Goal: Find specific page/section: Find specific page/section

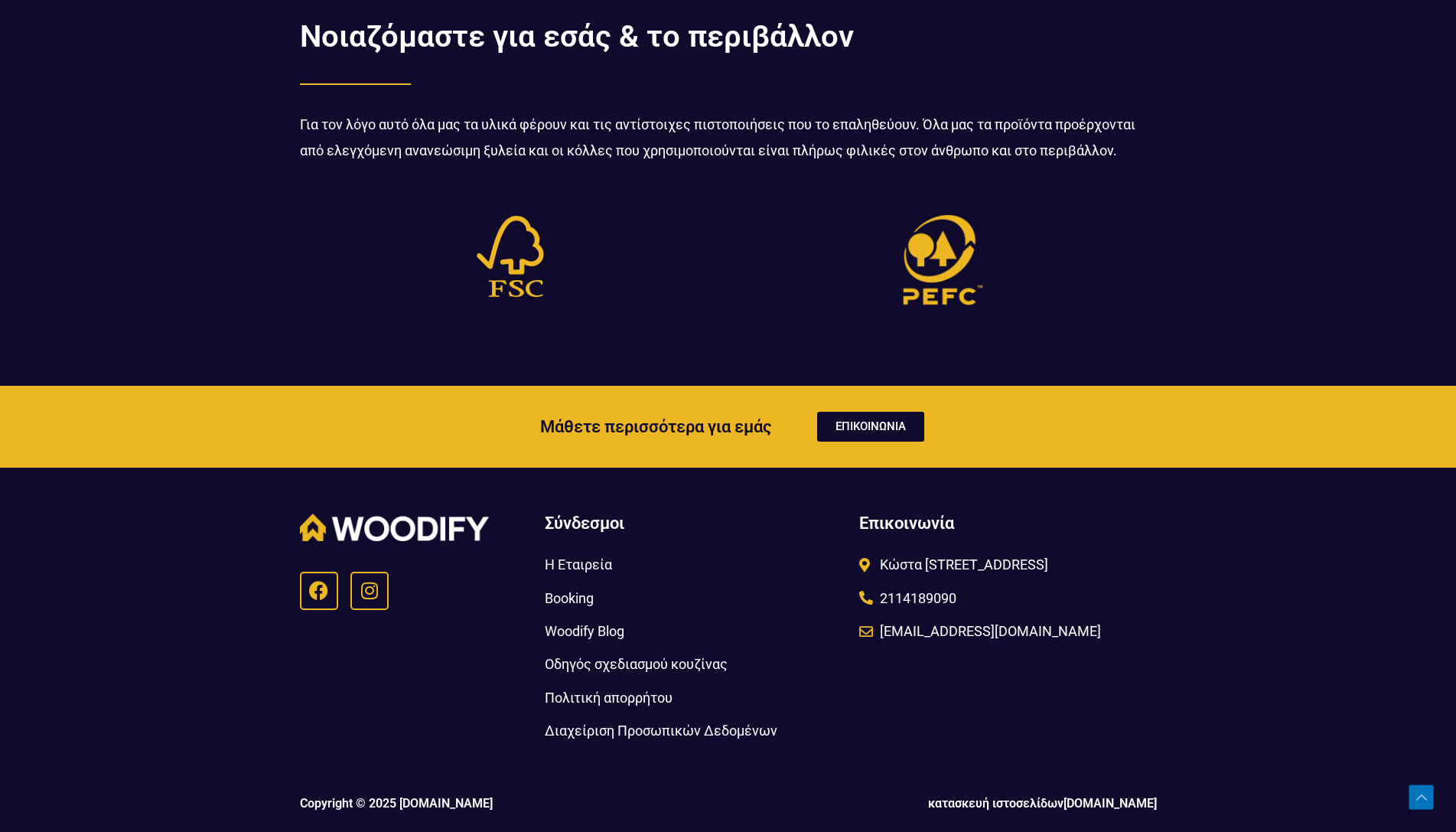
scroll to position [4998, 0]
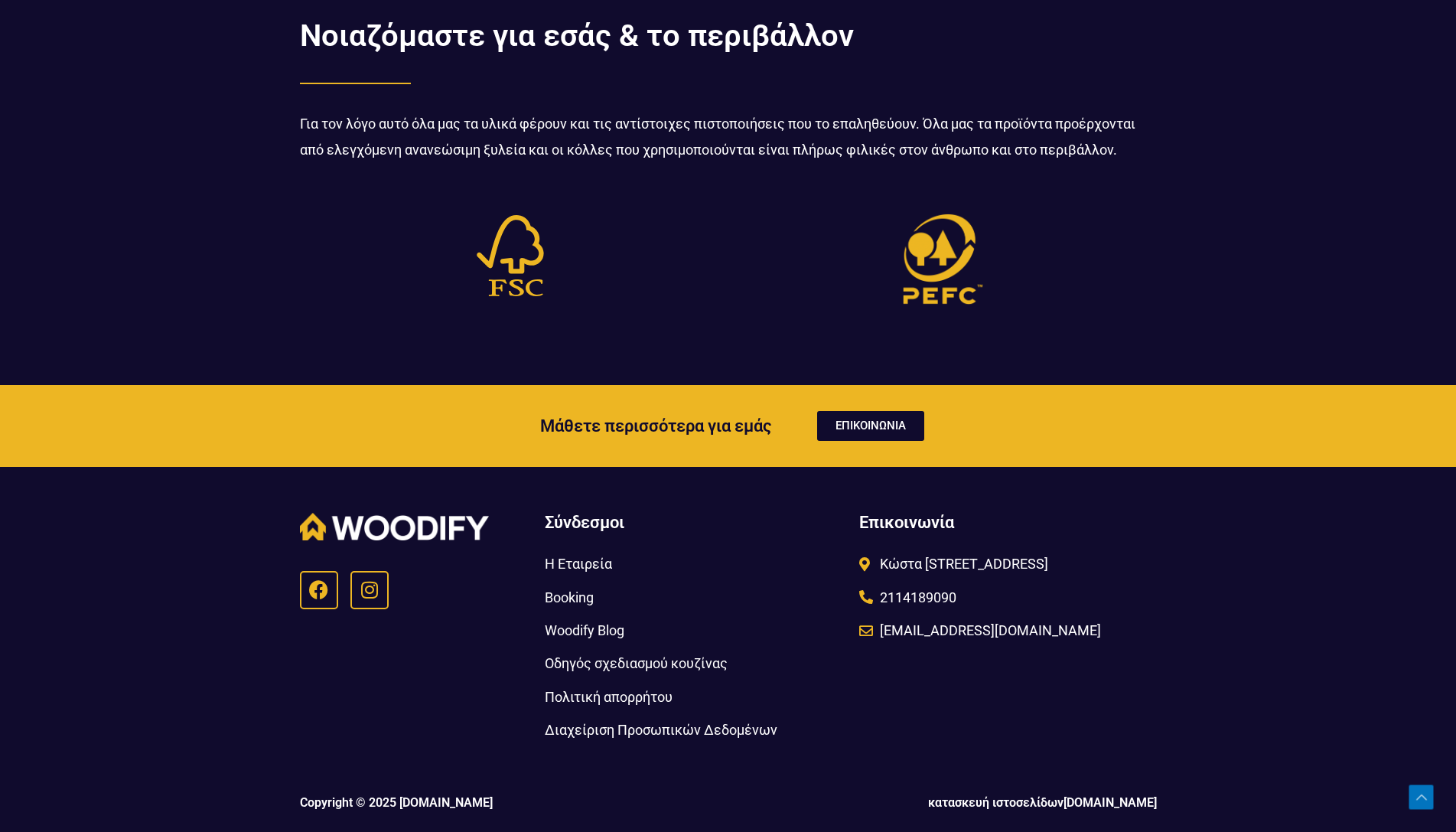
click at [692, 661] on span "Οδηγός σχεδιασμού κουζίνας" at bounding box center [636, 663] width 183 height 25
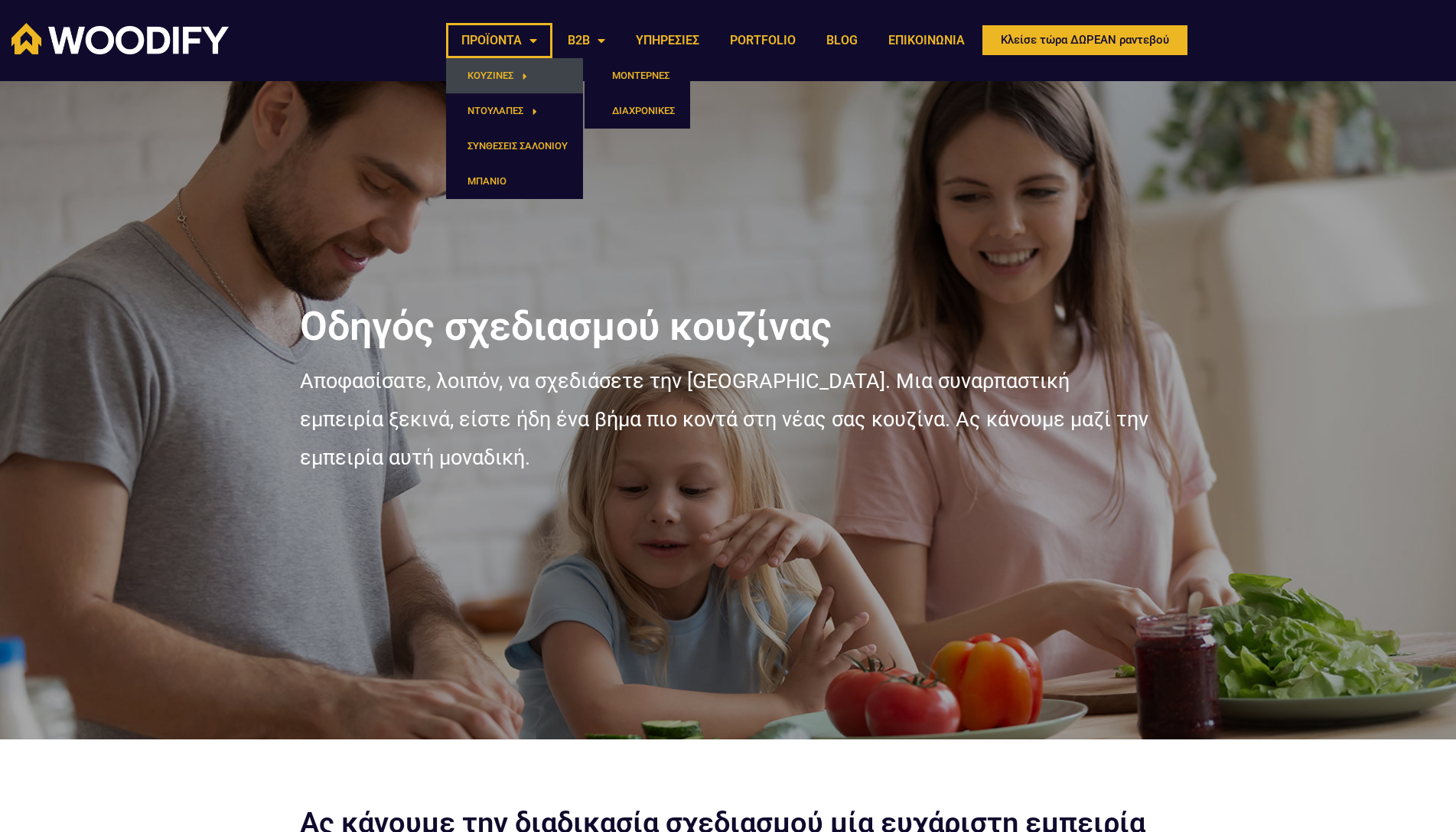
click at [486, 81] on link "ΚΟΥΖΙΝΕΣ" at bounding box center [515, 75] width 137 height 36
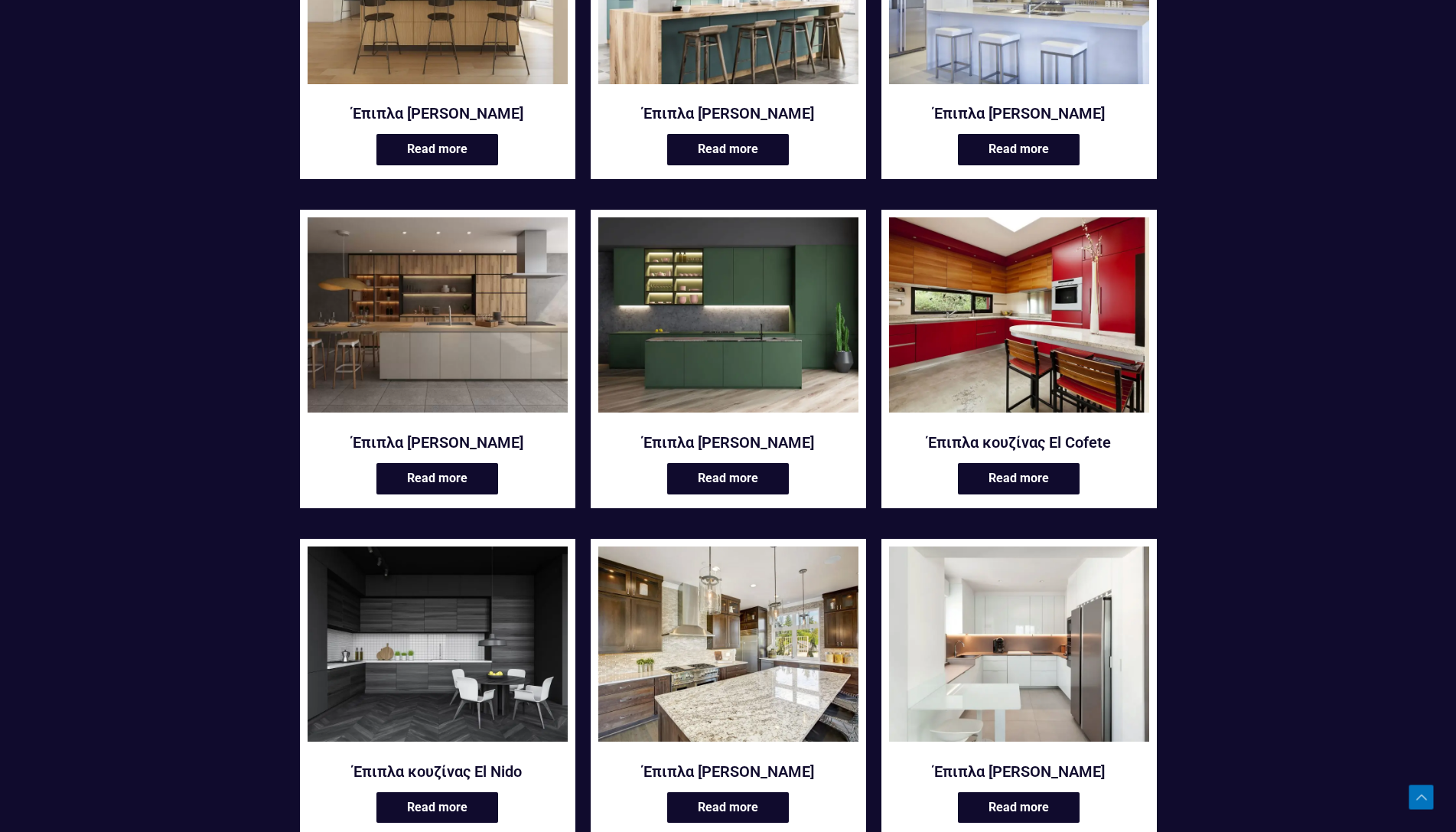
scroll to position [703, 0]
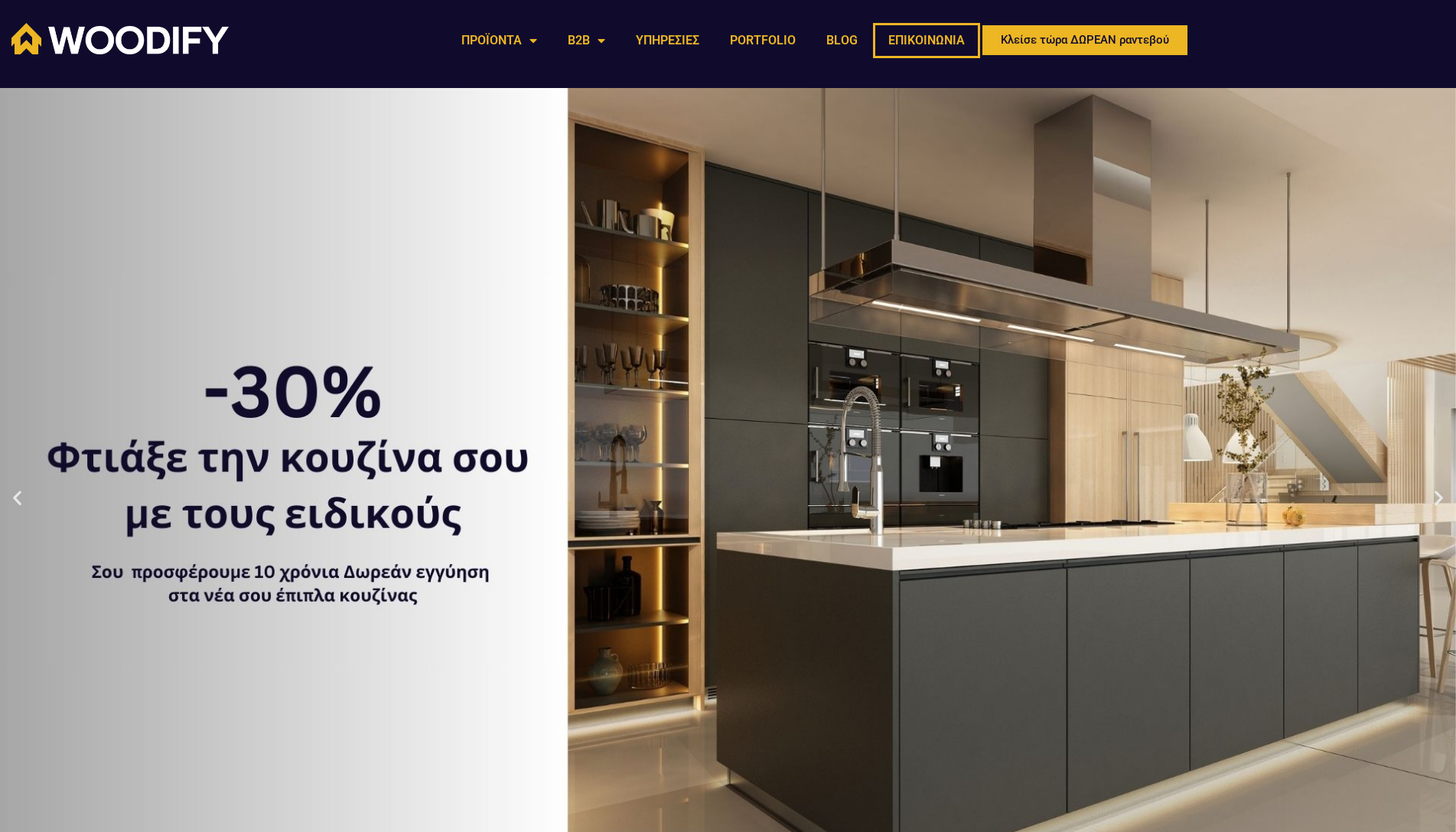
click at [922, 42] on link "ΕΠΙΚΟΙΝΩΝΙΑ" at bounding box center [926, 40] width 107 height 36
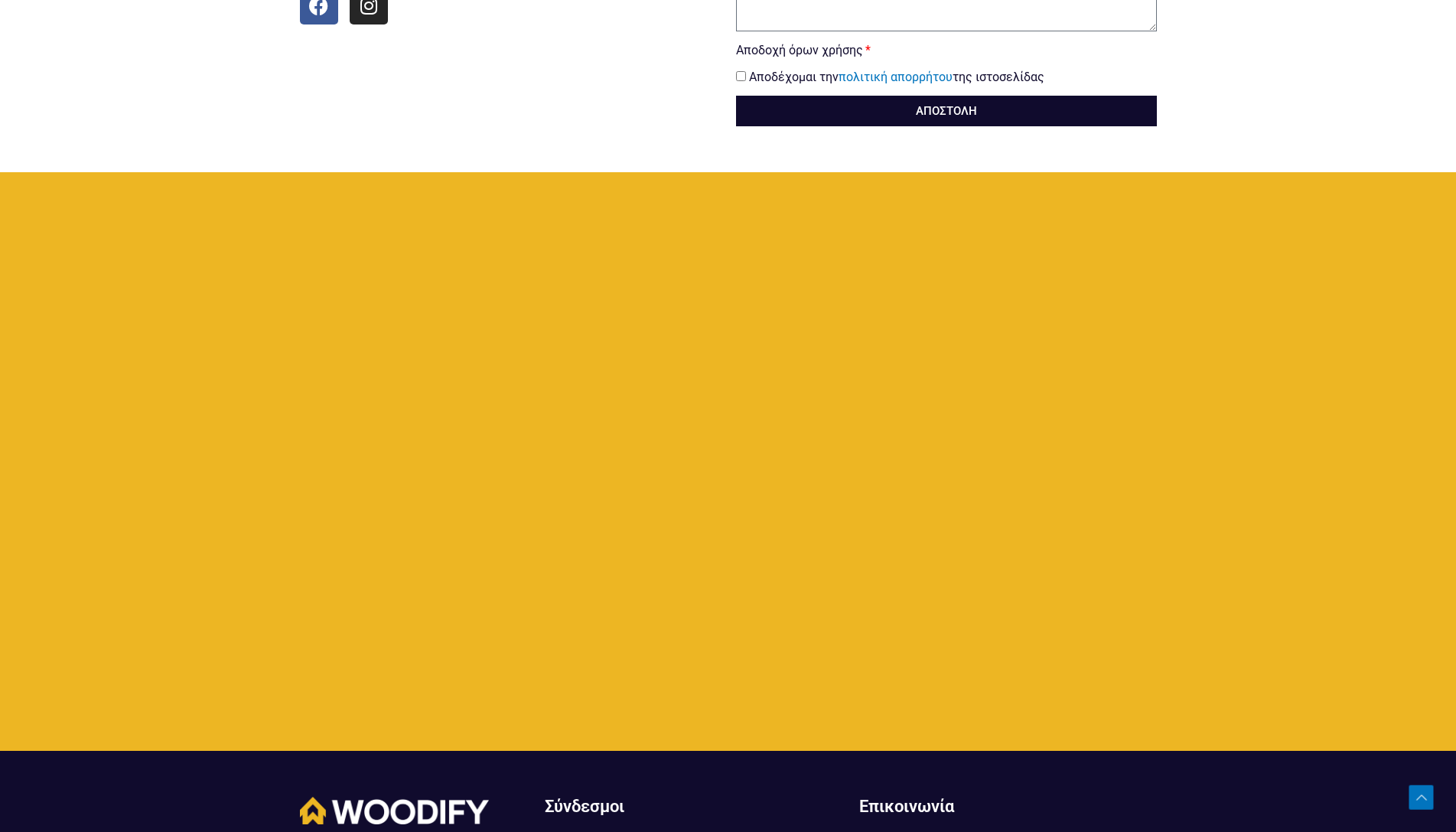
scroll to position [1015, 0]
